Goal: Transaction & Acquisition: Purchase product/service

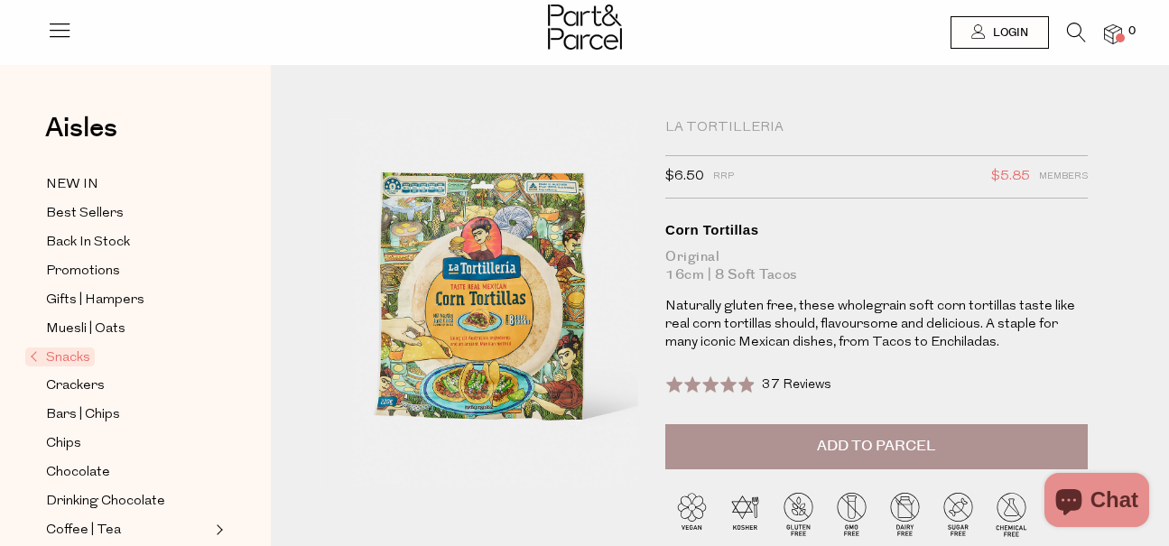
click at [1077, 24] on icon at bounding box center [1076, 33] width 19 height 20
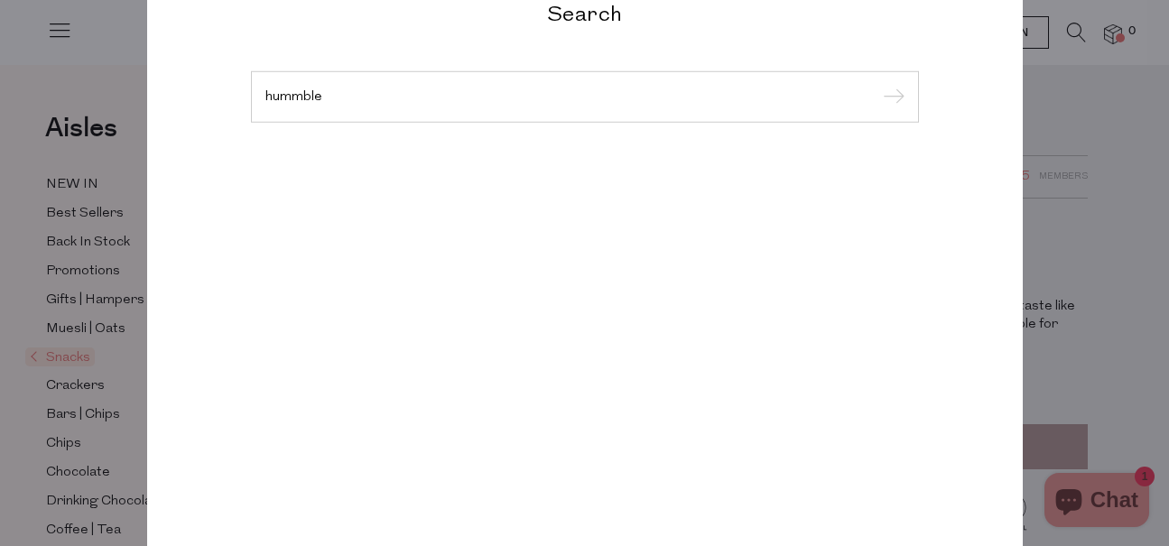
type input "hummble"
click at [877, 84] on input "submit" at bounding box center [890, 97] width 27 height 27
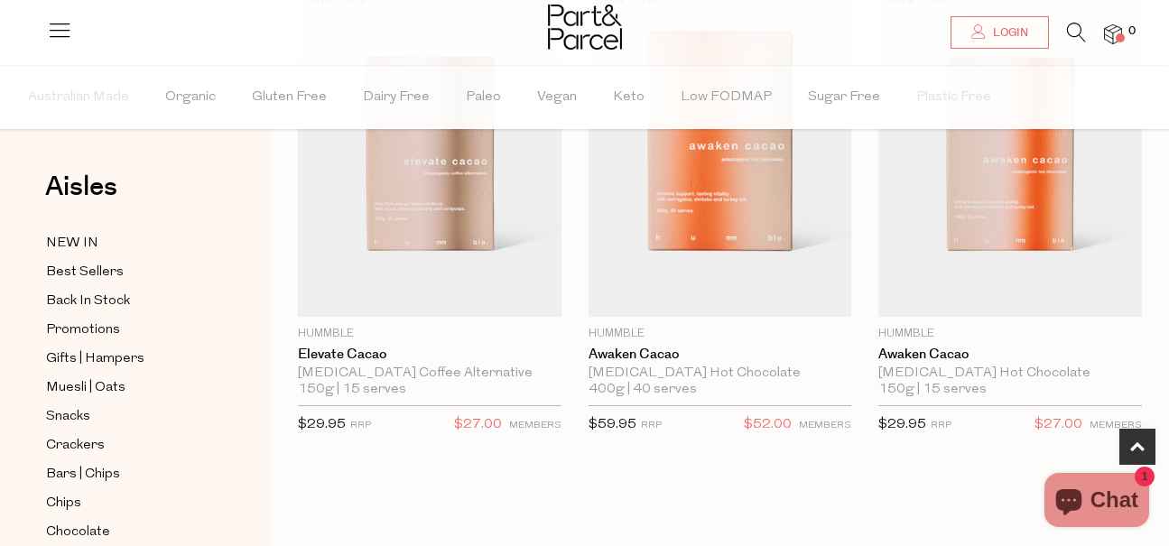
scroll to position [709, 0]
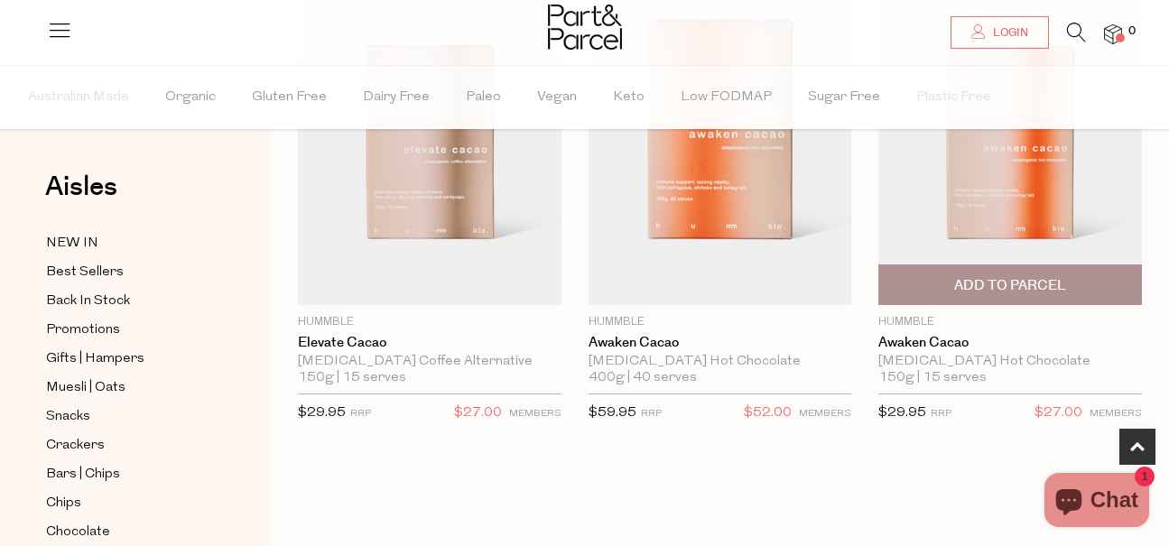
click at [1004, 282] on span "Add To Parcel" at bounding box center [1010, 285] width 112 height 19
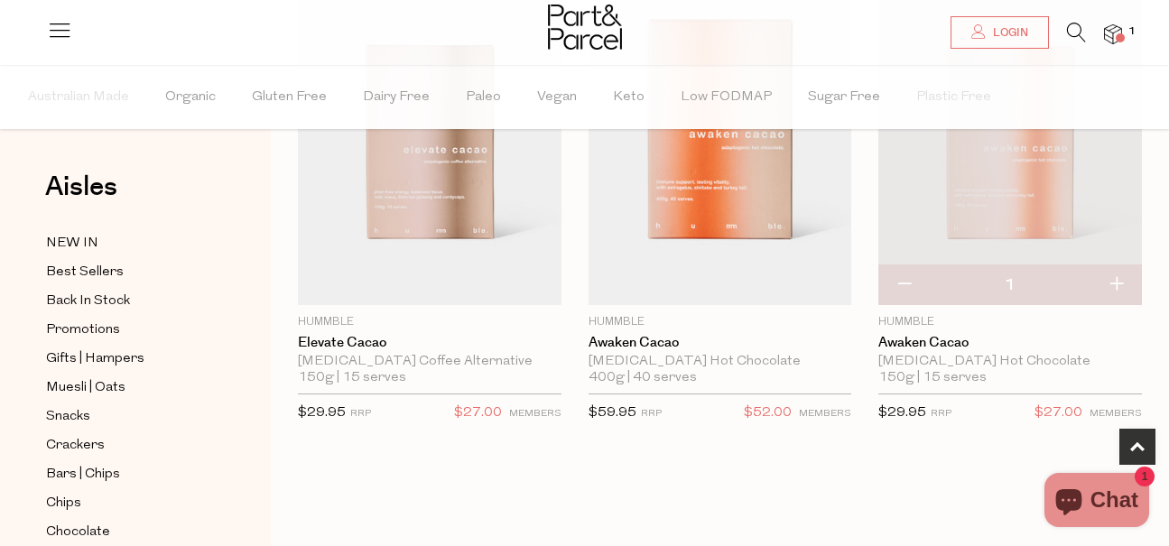
click at [1113, 31] on img at bounding box center [1113, 34] width 18 height 21
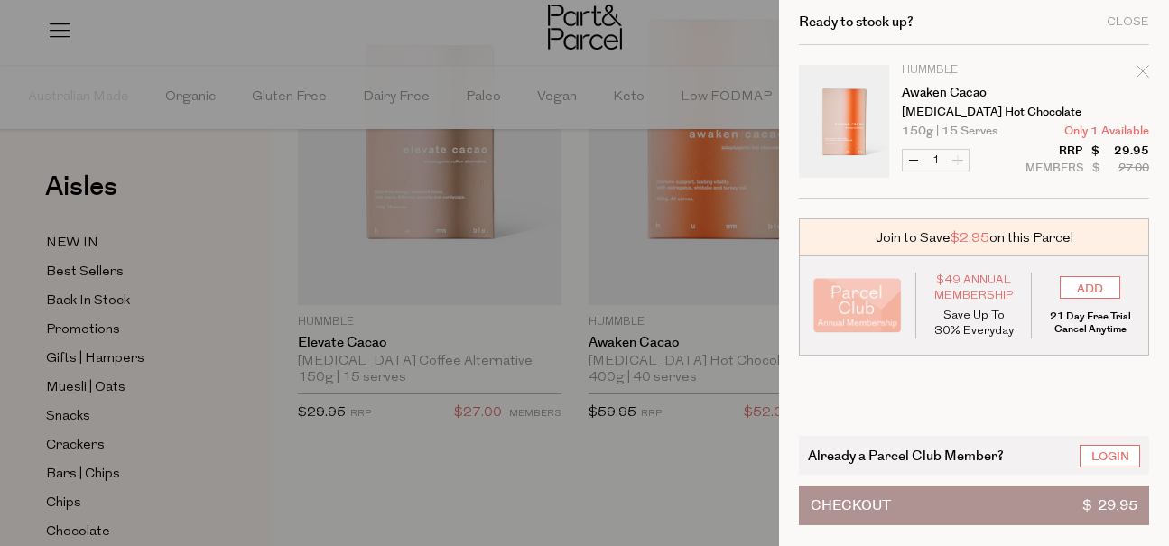
click at [321, 38] on div at bounding box center [584, 273] width 1169 height 546
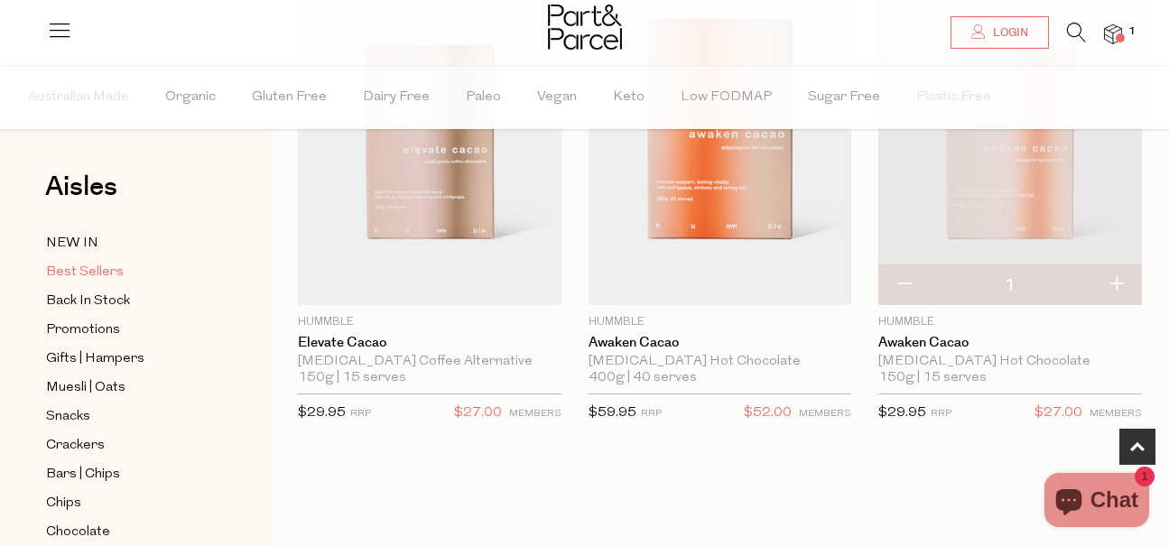
click at [74, 278] on span "Best Sellers" at bounding box center [85, 273] width 78 height 22
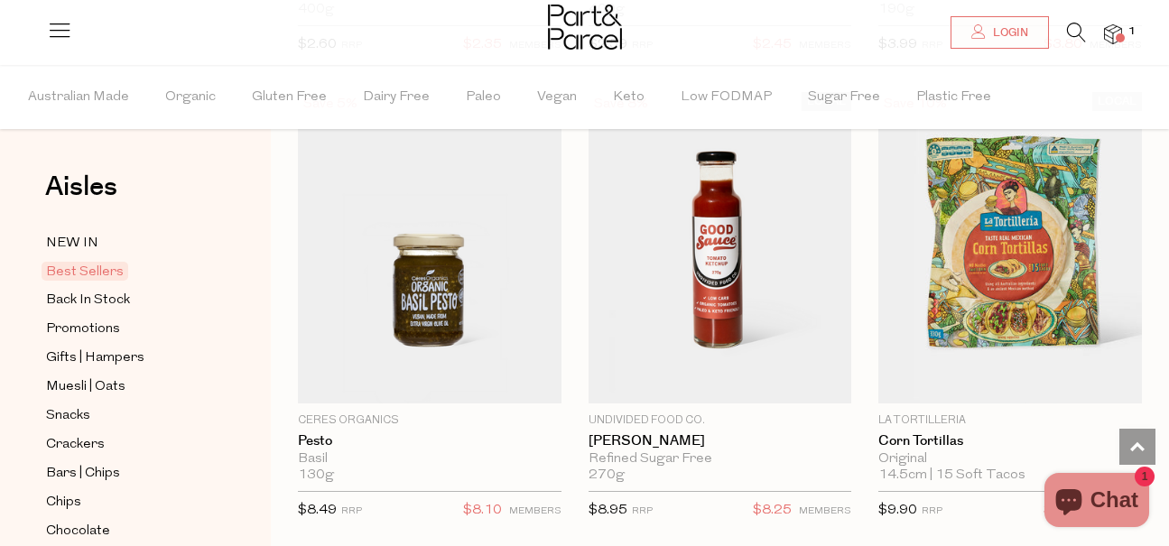
scroll to position [4387, 0]
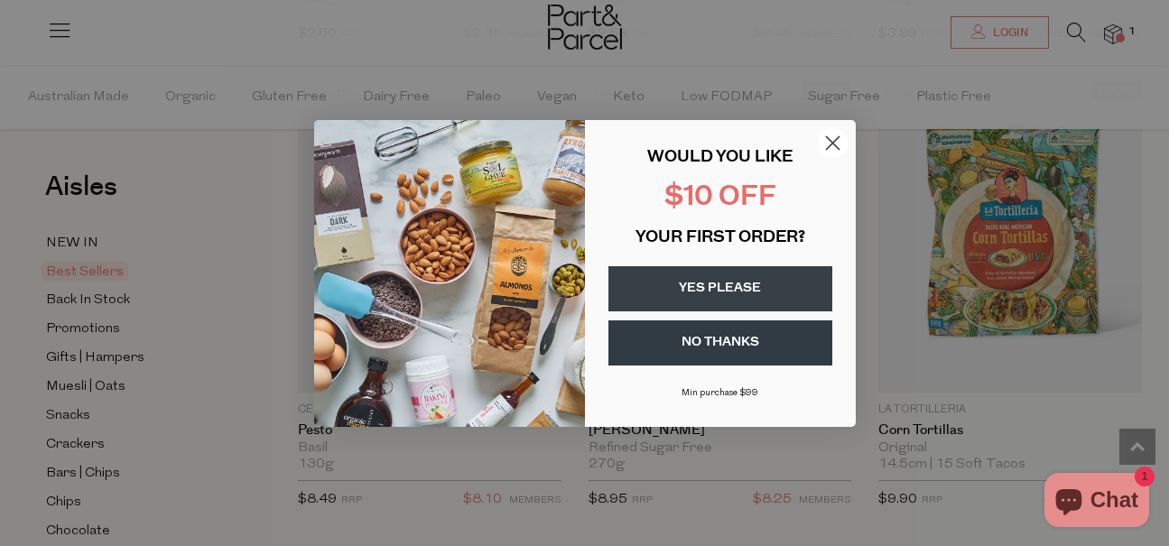
click at [827, 135] on circle "Close dialog" at bounding box center [832, 142] width 30 height 30
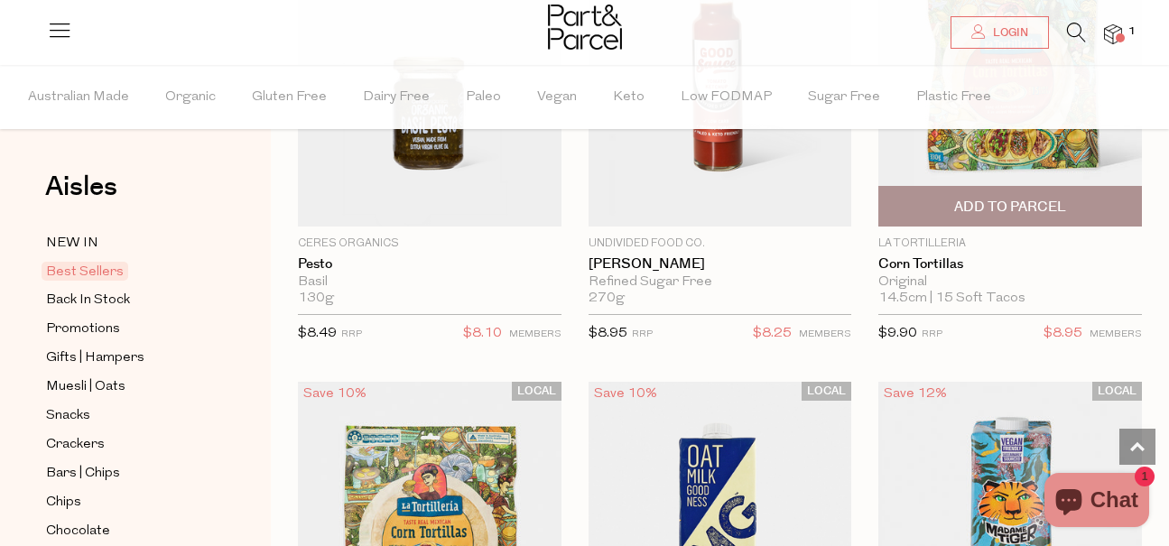
scroll to position [4502, 0]
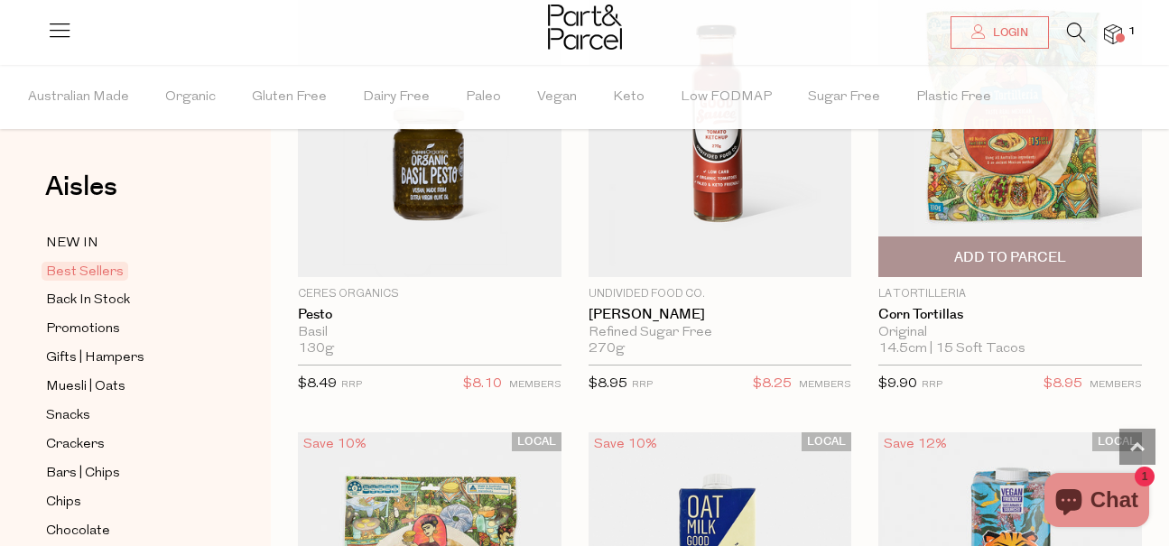
click at [1042, 259] on span "Add To Parcel" at bounding box center [1010, 257] width 112 height 19
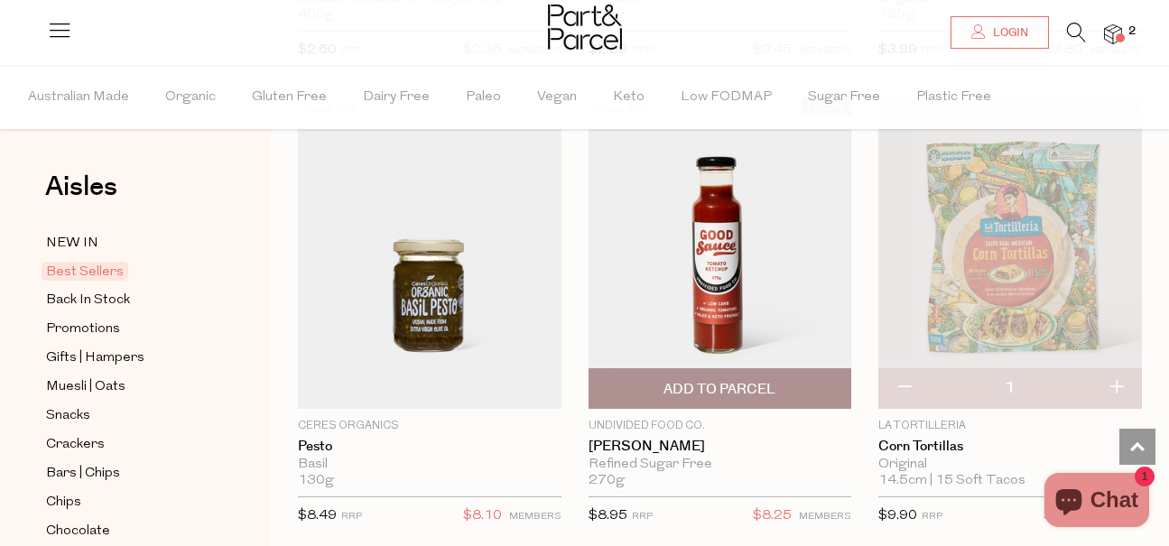
scroll to position [4387, 0]
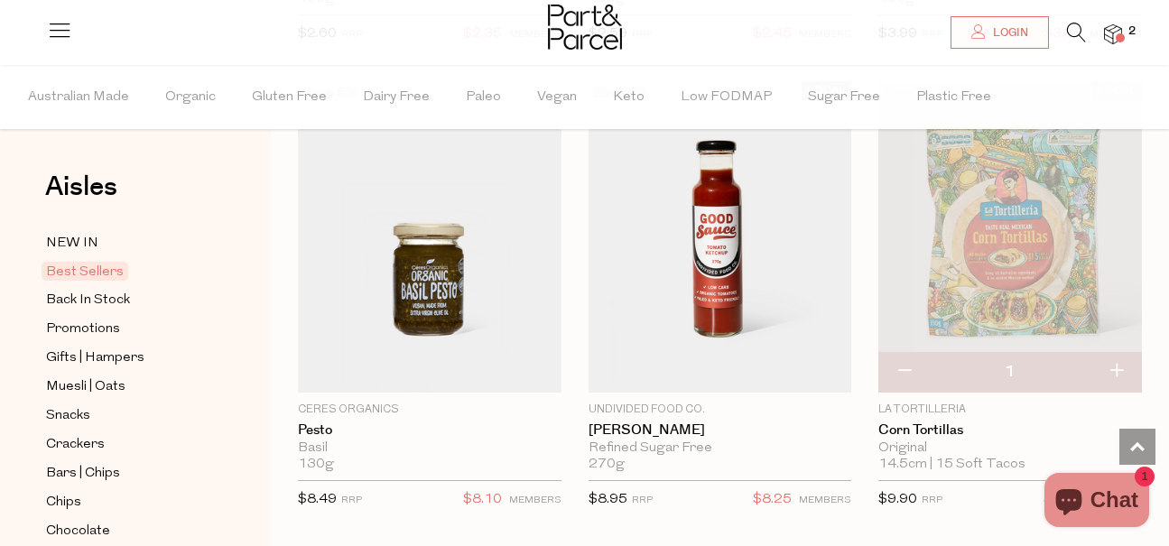
click at [499, 42] on div at bounding box center [584, 29] width 1169 height 59
click at [581, 28] on img at bounding box center [585, 27] width 74 height 45
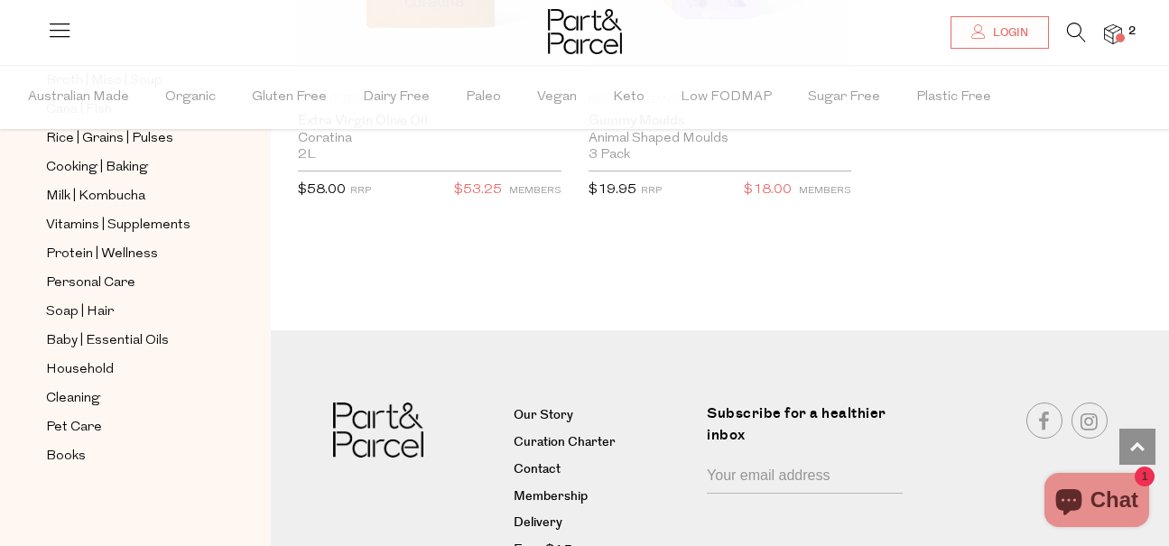
scroll to position [4610, 0]
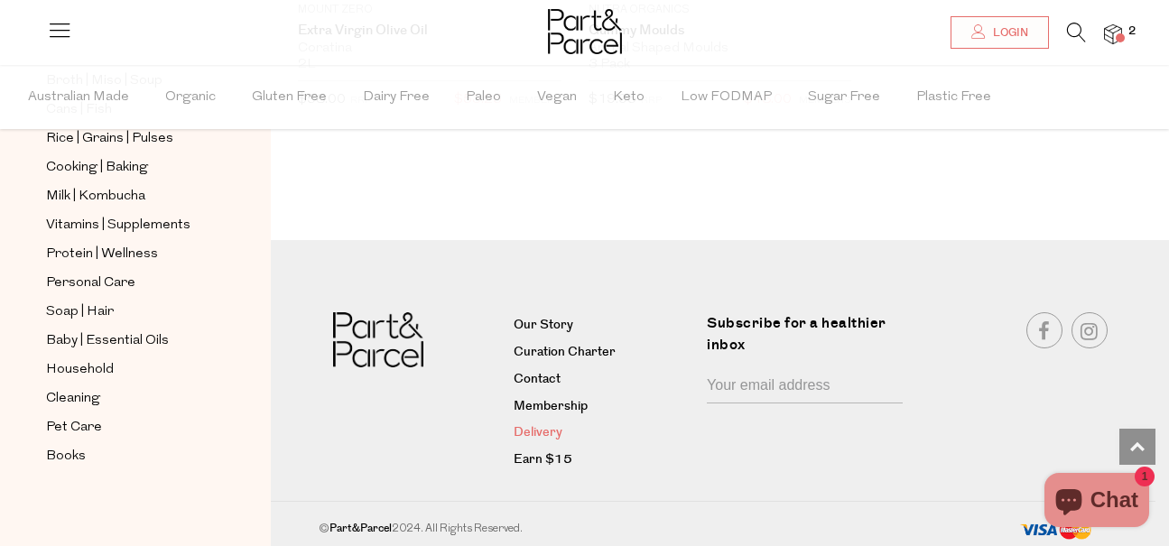
click at [548, 426] on link "Delivery" at bounding box center [603, 433] width 180 height 22
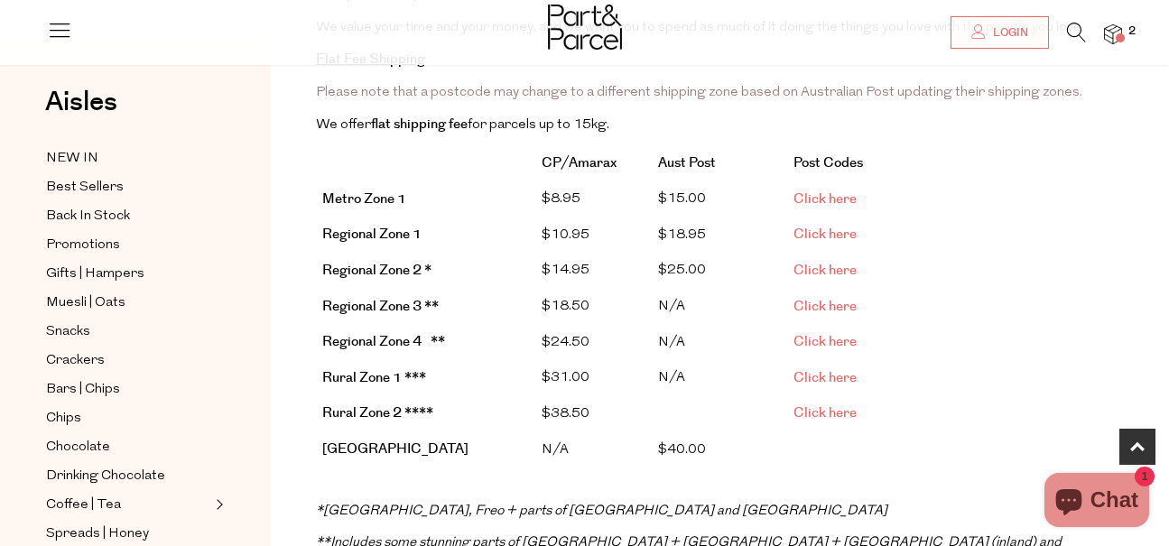
scroll to position [387, 0]
